Goal: Information Seeking & Learning: Learn about a topic

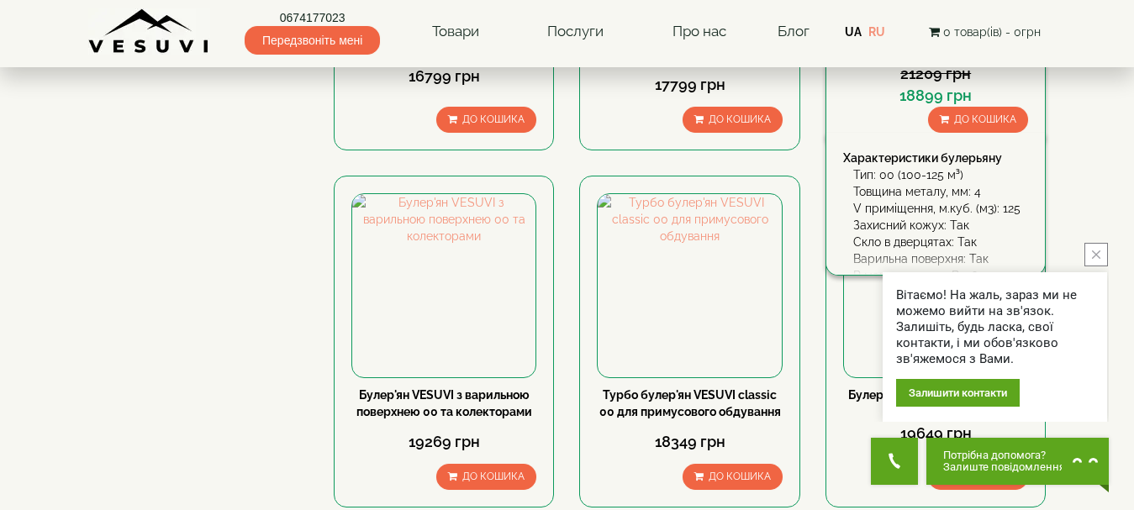
scroll to position [1933, 0]
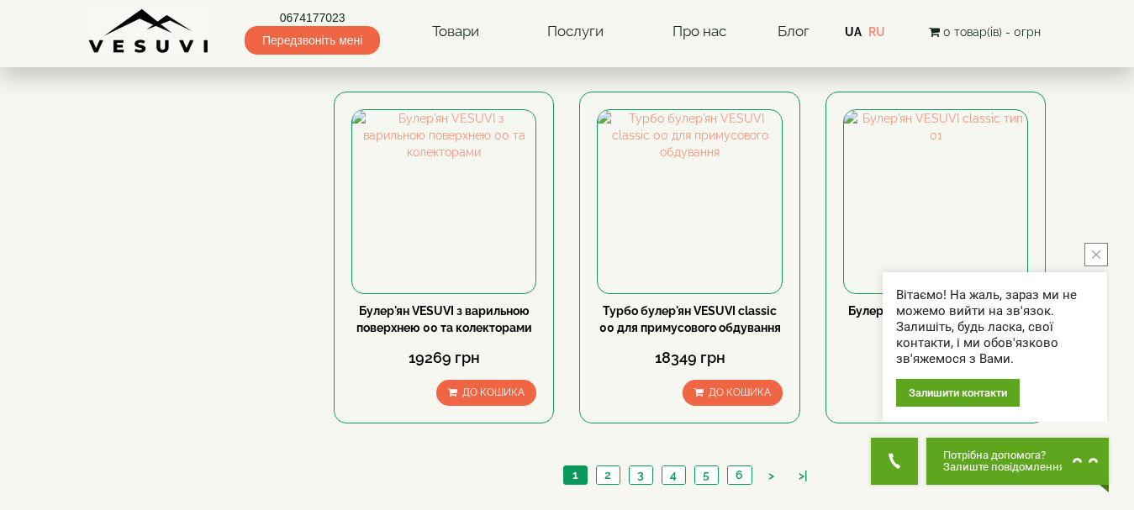
click at [1094, 255] on icon "close button" at bounding box center [1096, 254] width 8 height 8
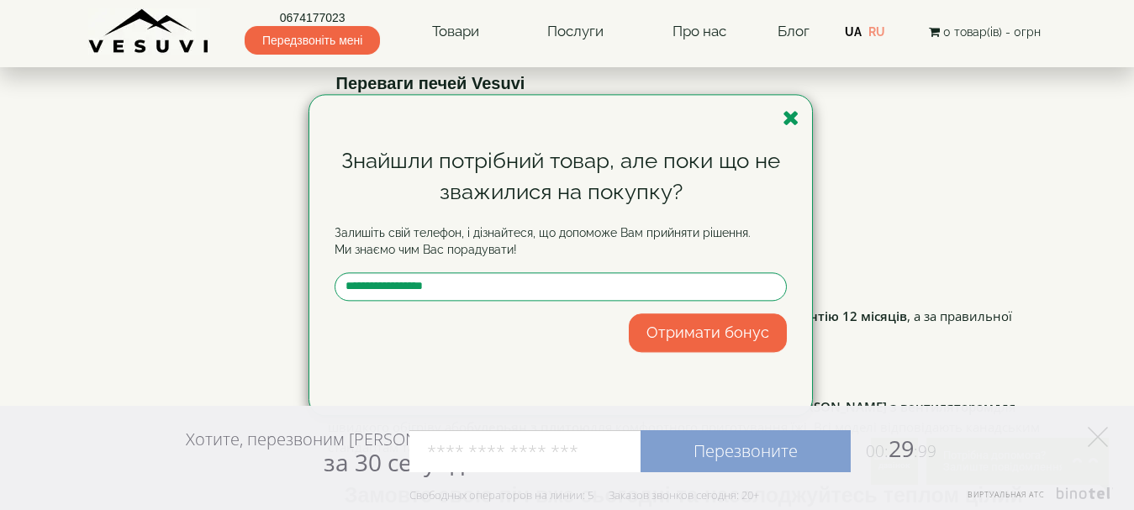
scroll to position [3613, 0]
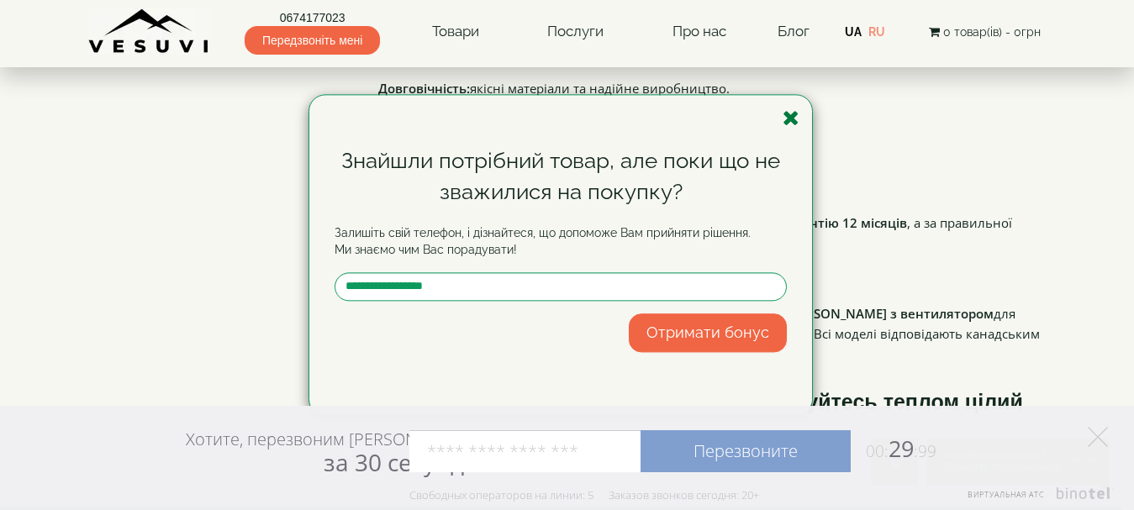
click at [790, 120] on icon "button" at bounding box center [790, 118] width 17 height 21
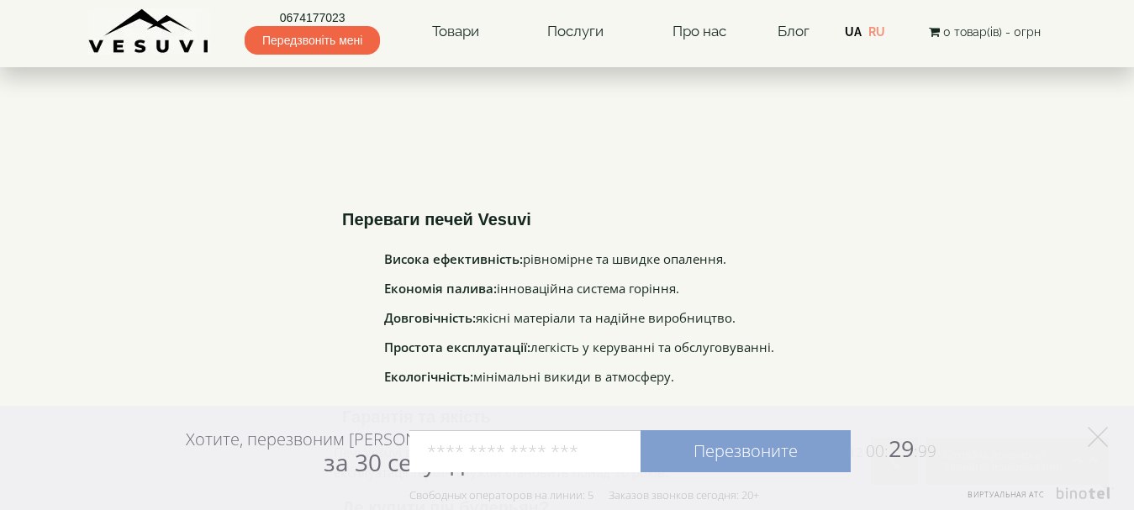
scroll to position [3286, 0]
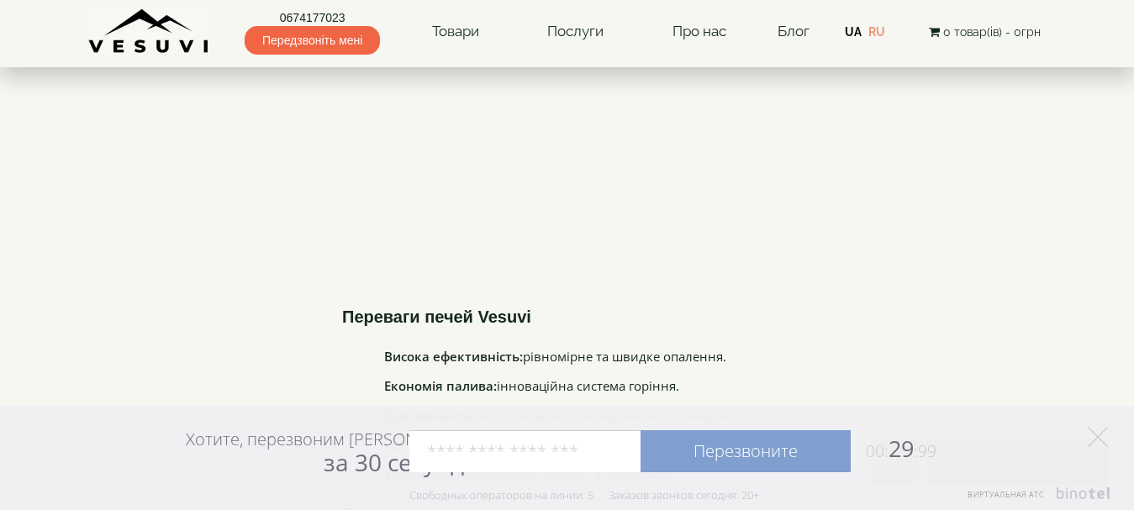
click at [650, 350] on li "Висока ефективність: рівномірне та швидке опалення." at bounding box center [706, 356] width 645 height 13
click at [484, 308] on b "Переваги печей Vesuvi" at bounding box center [436, 317] width 189 height 18
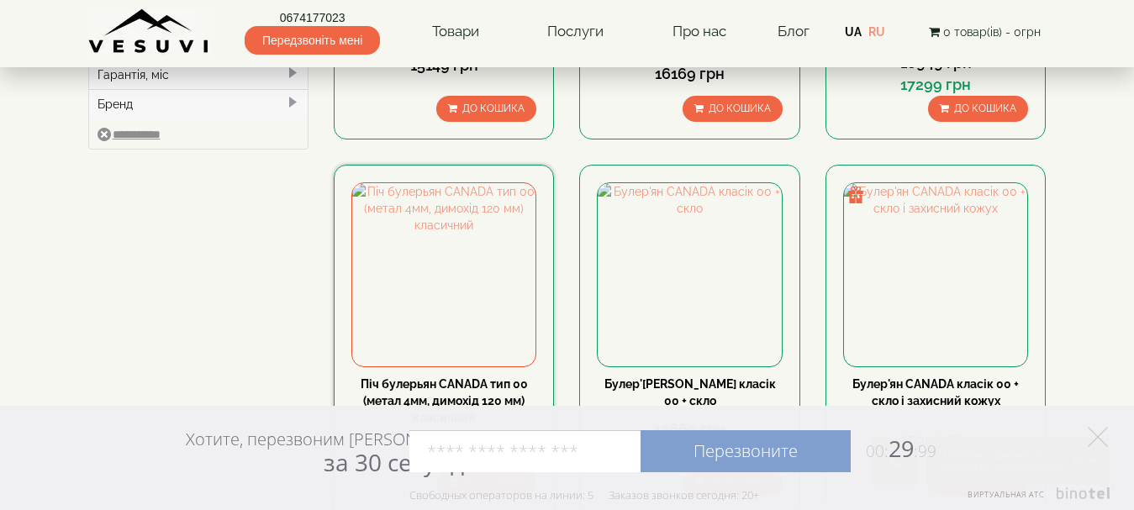
scroll to position [766, 0]
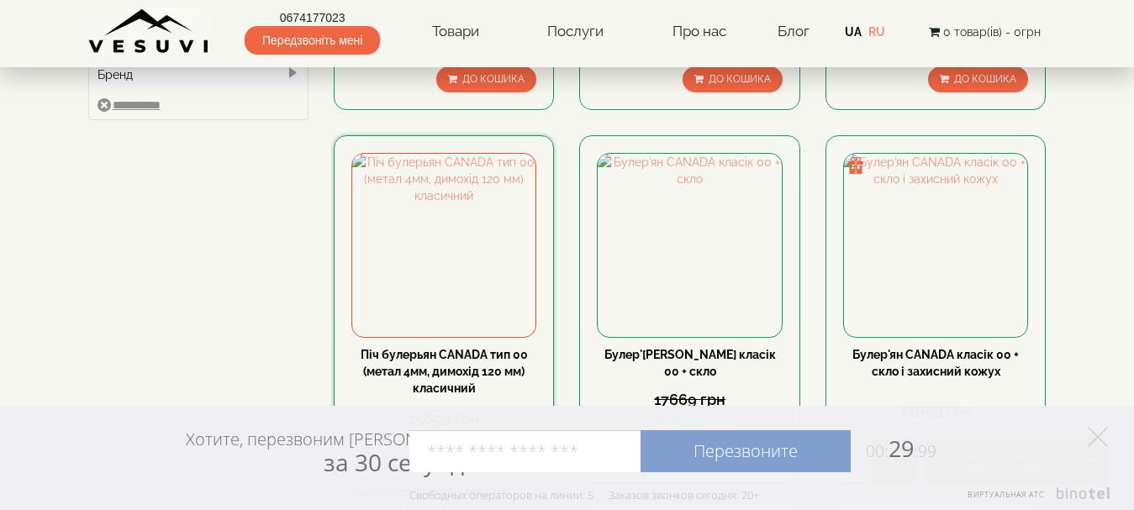
click at [390, 483] on div "Характеристики булерьяну" at bounding box center [443, 491] width 185 height 17
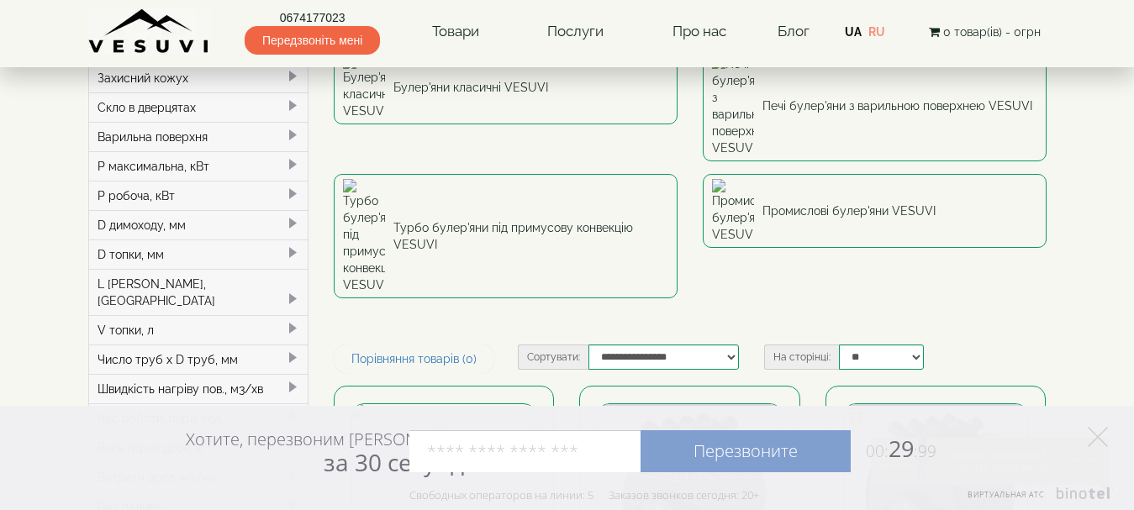
scroll to position [93, 0]
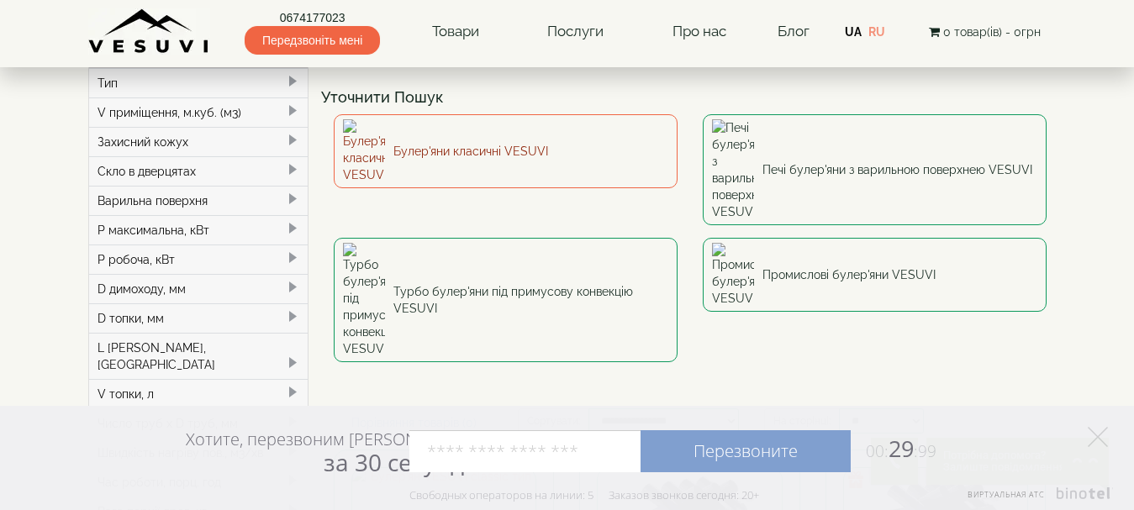
click at [434, 142] on link "Булер'яни класичні VESUVI" at bounding box center [506, 151] width 344 height 74
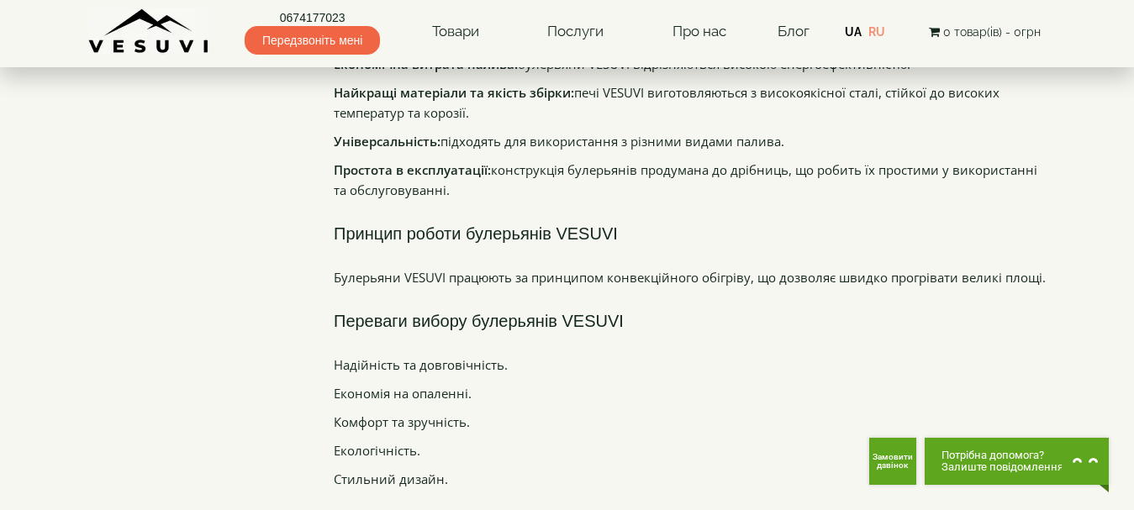
scroll to position [2521, 0]
